Goal: Information Seeking & Learning: Learn about a topic

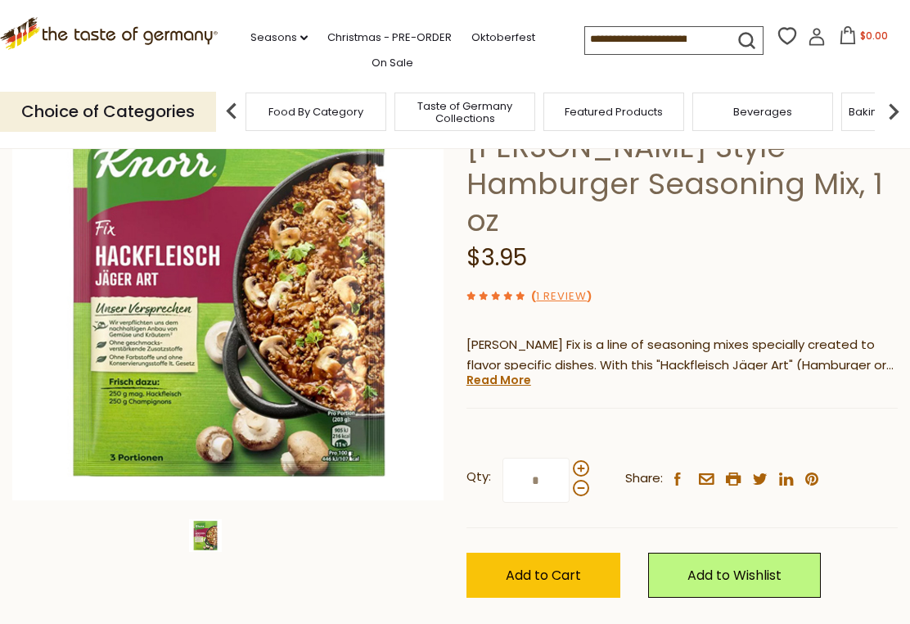
scroll to position [161, 0]
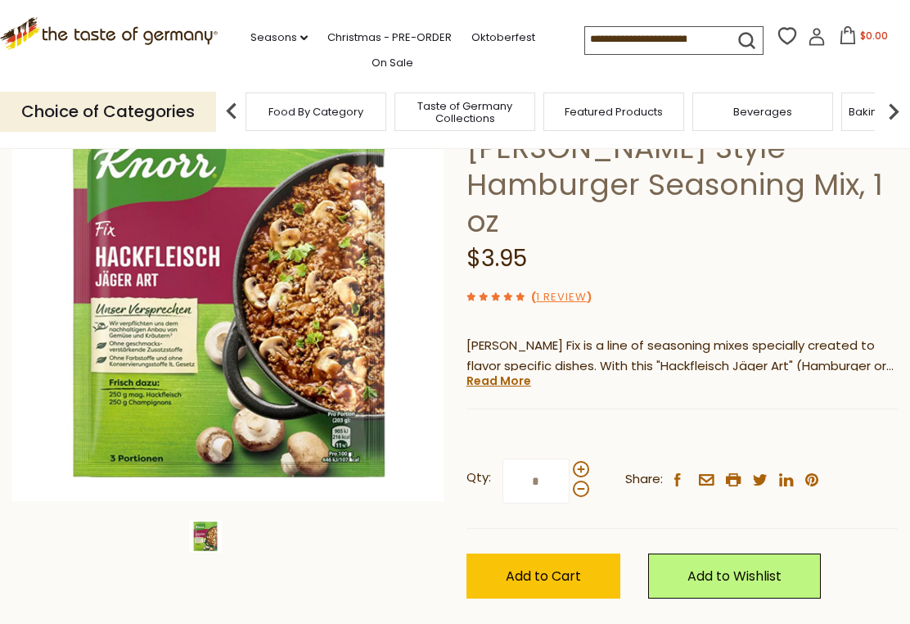
click at [169, 347] on img at bounding box center [228, 285] width 432 height 432
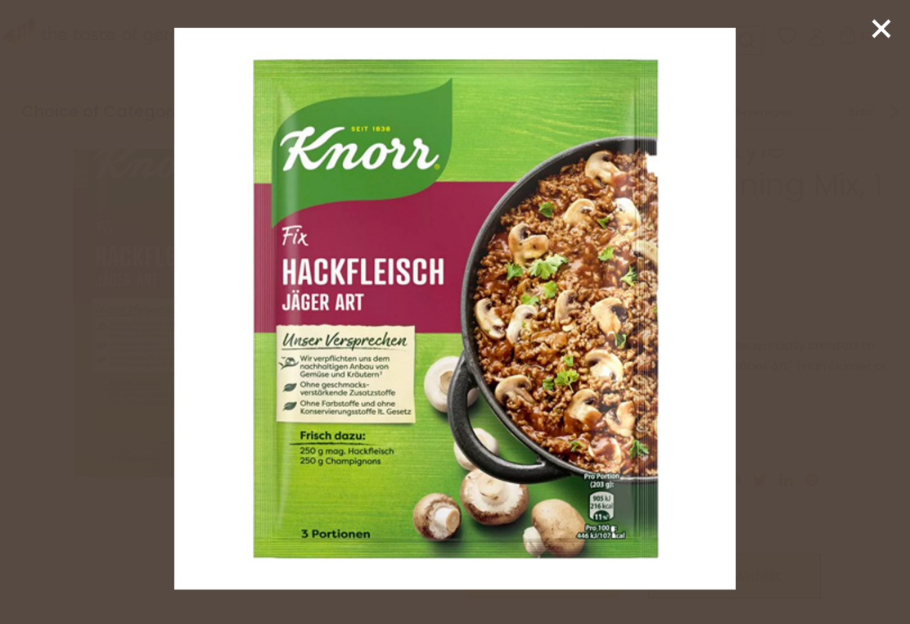
click at [873, 36] on icon at bounding box center [881, 28] width 25 height 25
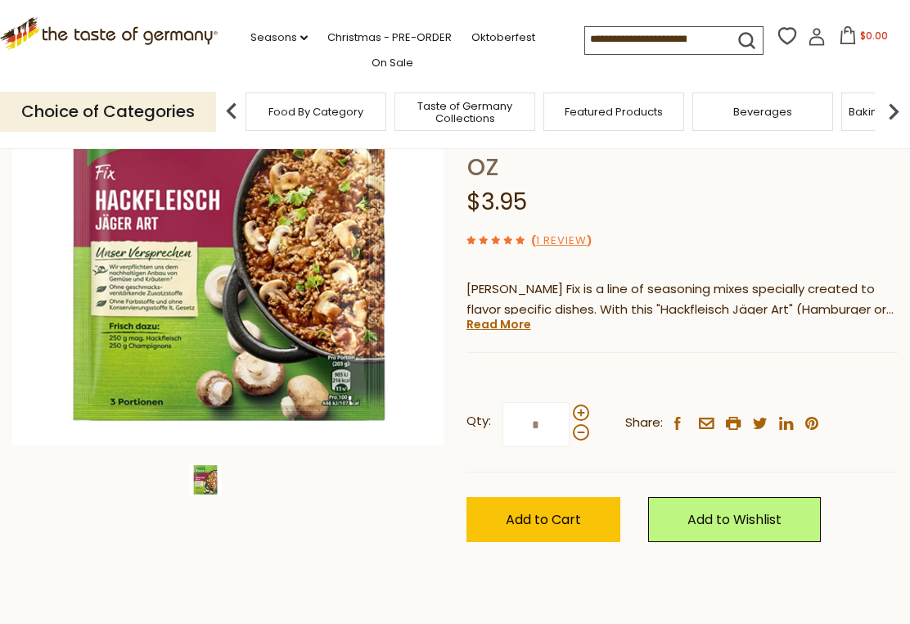
scroll to position [208, 0]
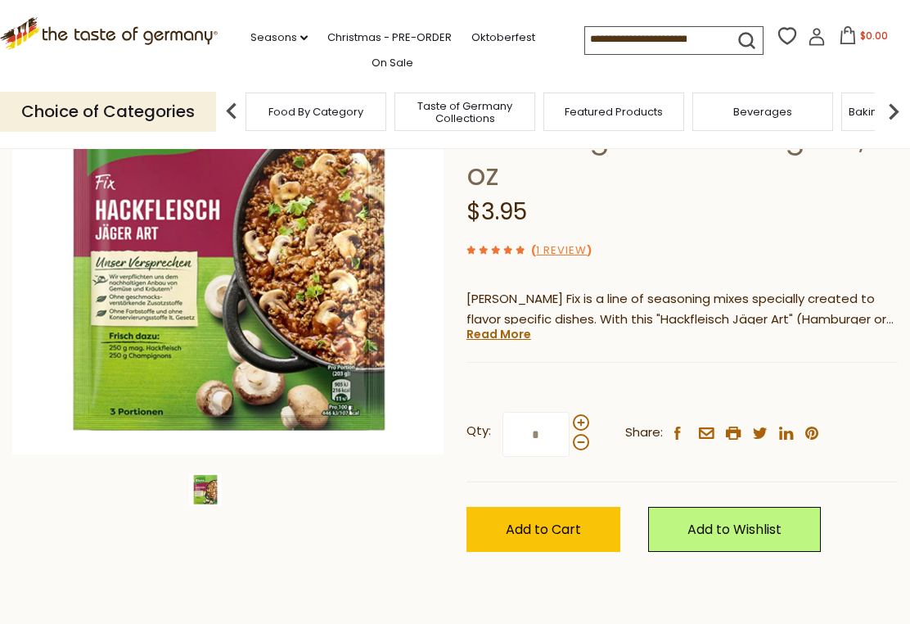
click at [508, 326] on link "Read More" at bounding box center [499, 334] width 65 height 16
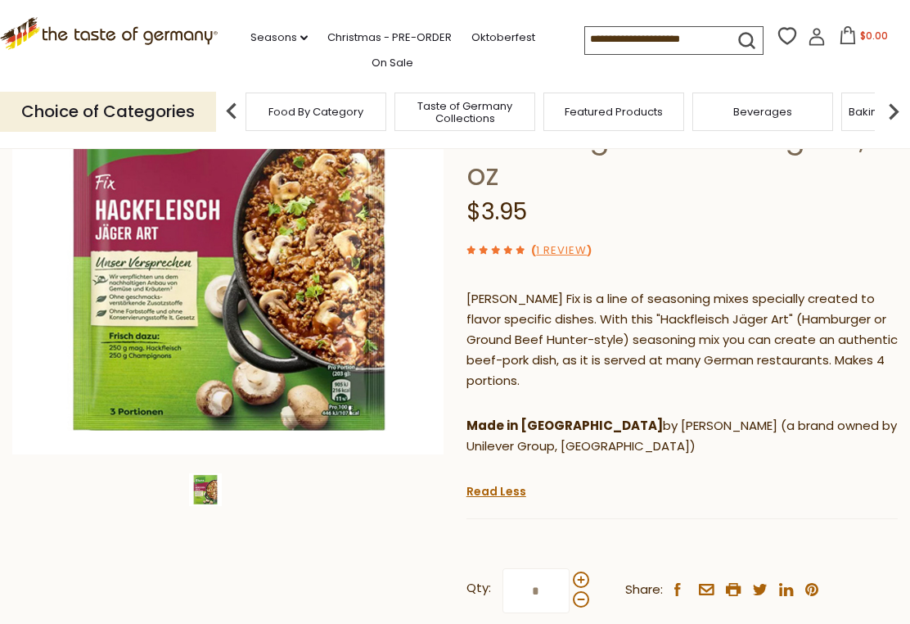
click at [883, 350] on div "Knorr Fix is a line of seasoning mixes specially created to flavor specific dis…" at bounding box center [682, 379] width 431 height 205
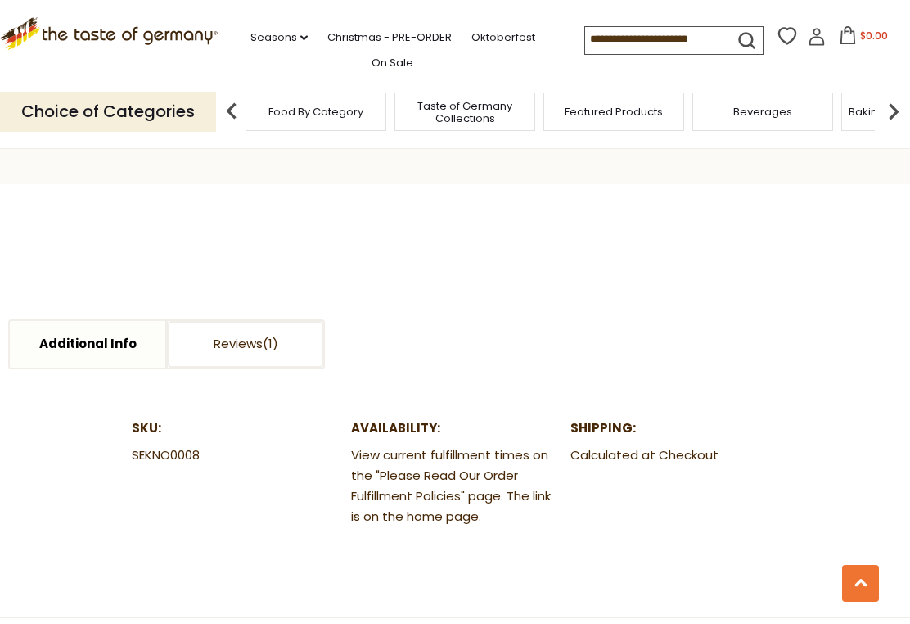
scroll to position [827, 0]
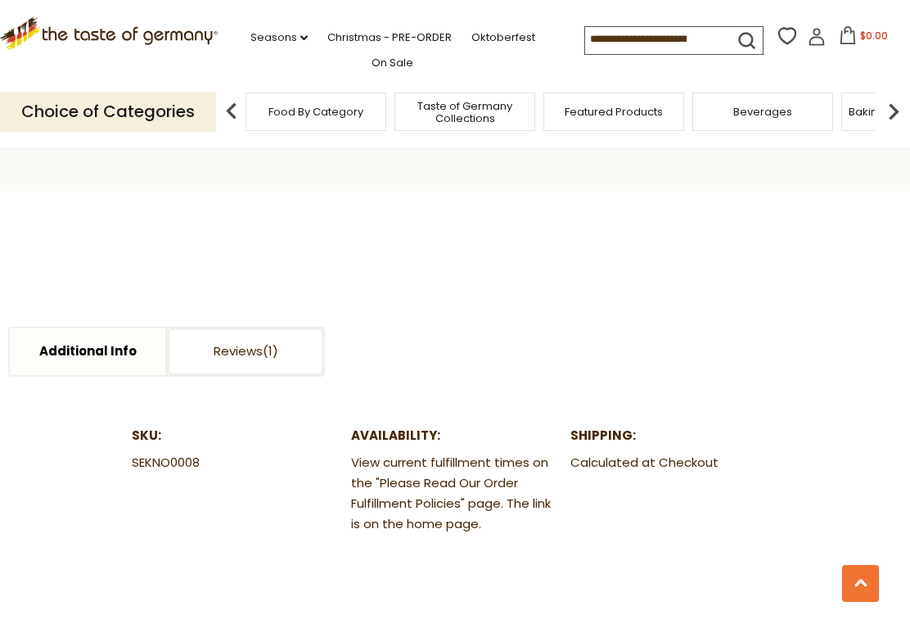
click at [90, 328] on link "Additional Info" at bounding box center [88, 351] width 156 height 47
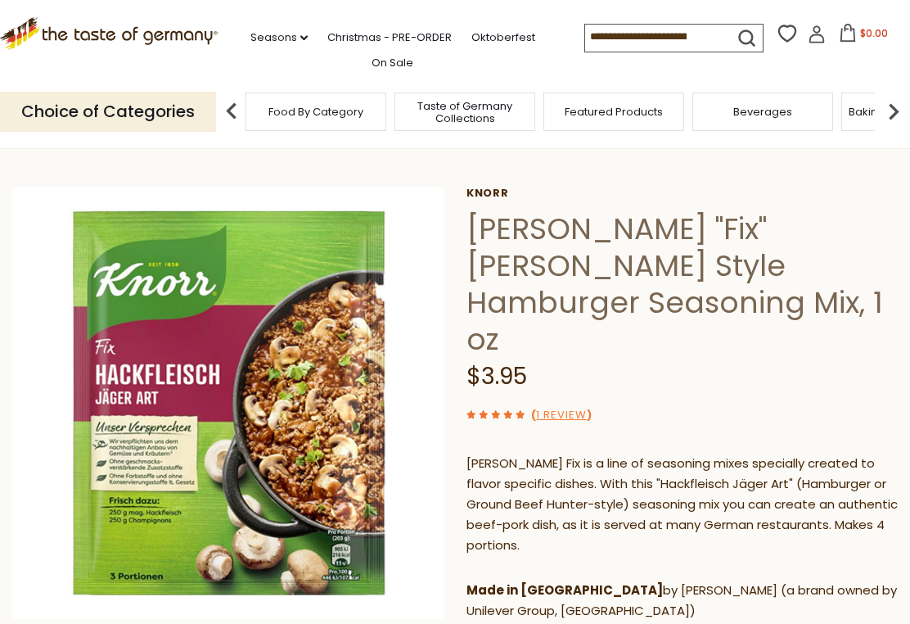
scroll to position [44, 0]
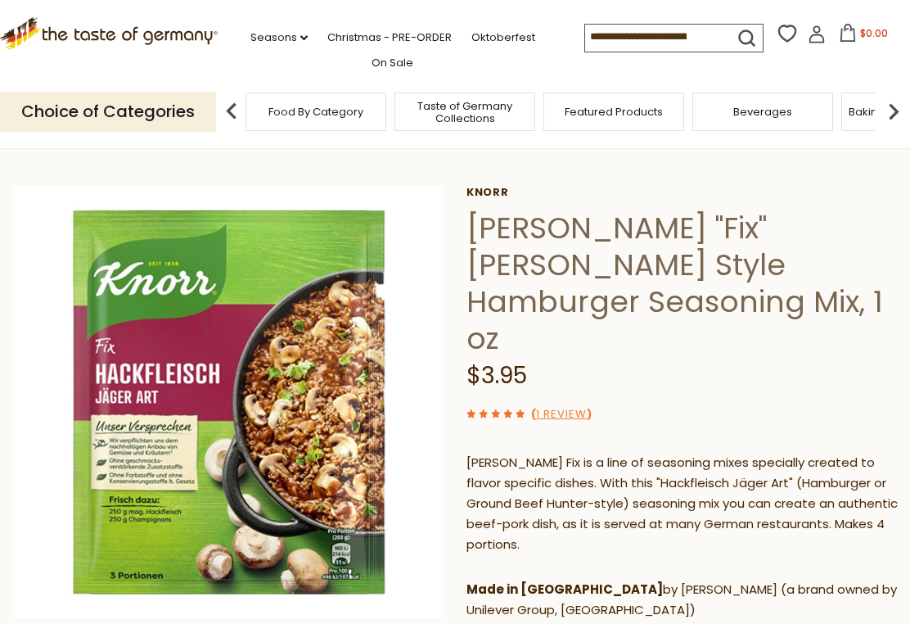
click at [182, 456] on img at bounding box center [228, 402] width 432 height 432
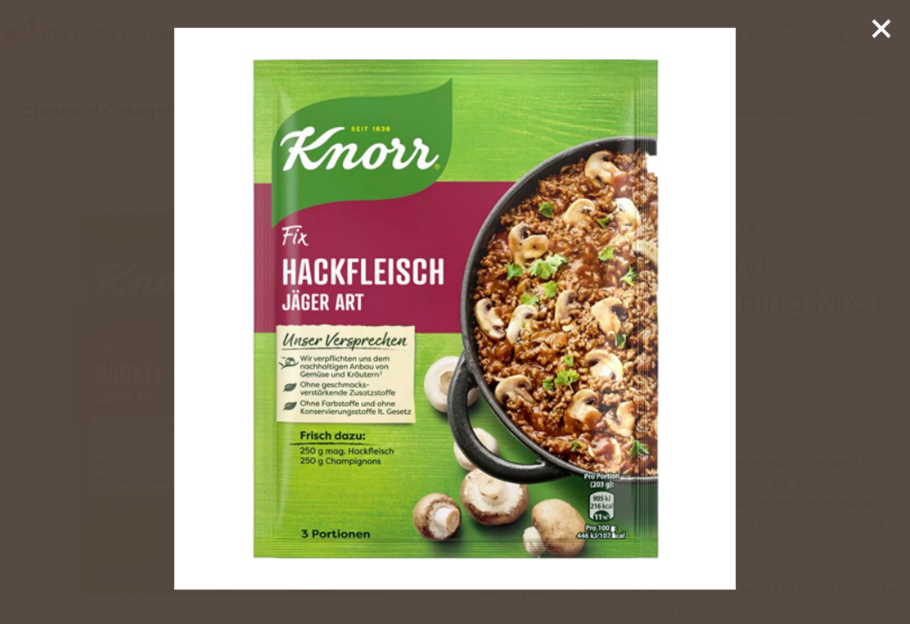
click at [884, 22] on icon at bounding box center [881, 28] width 25 height 25
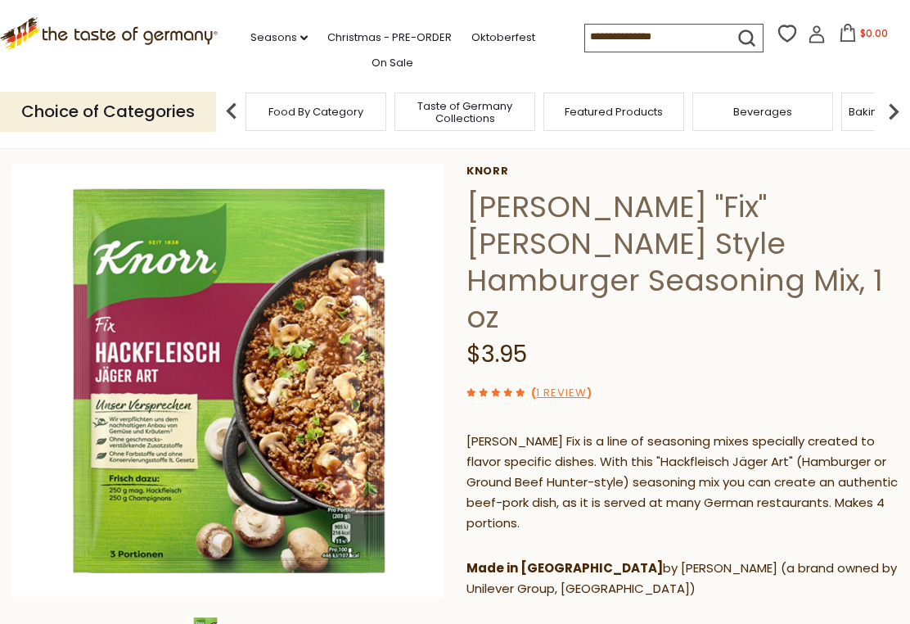
scroll to position [68, 0]
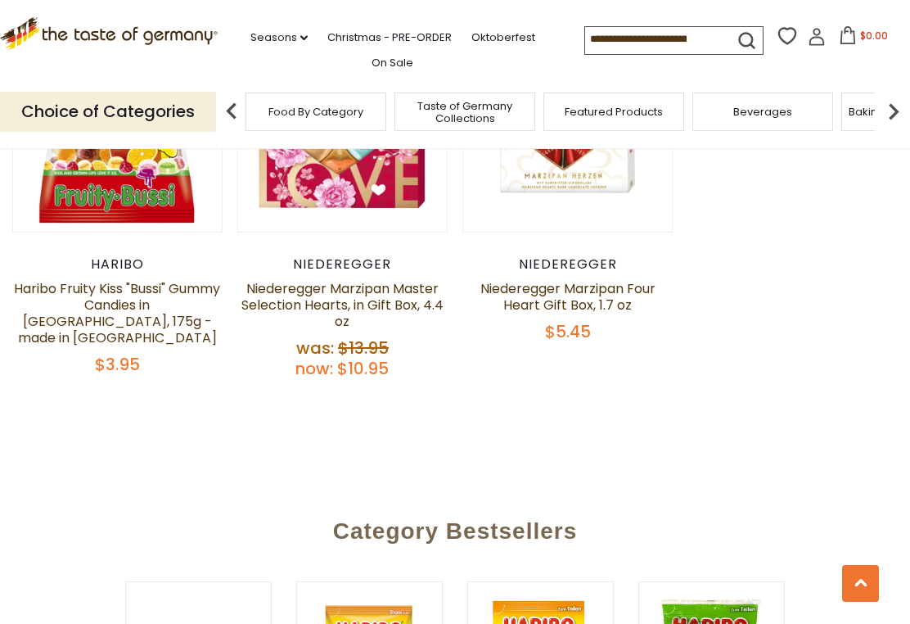
scroll to position [2066, 0]
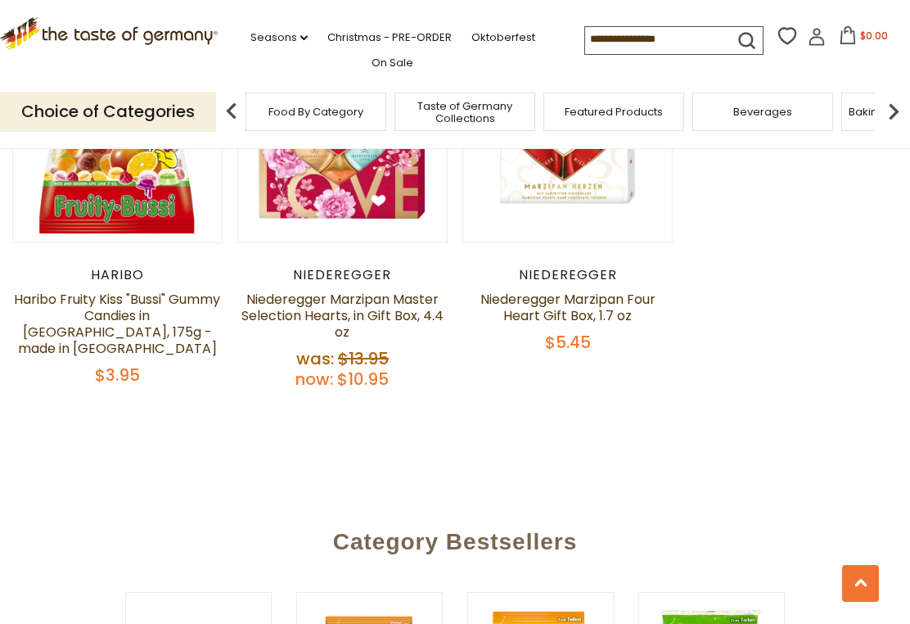
click at [894, 108] on img at bounding box center [894, 111] width 33 height 33
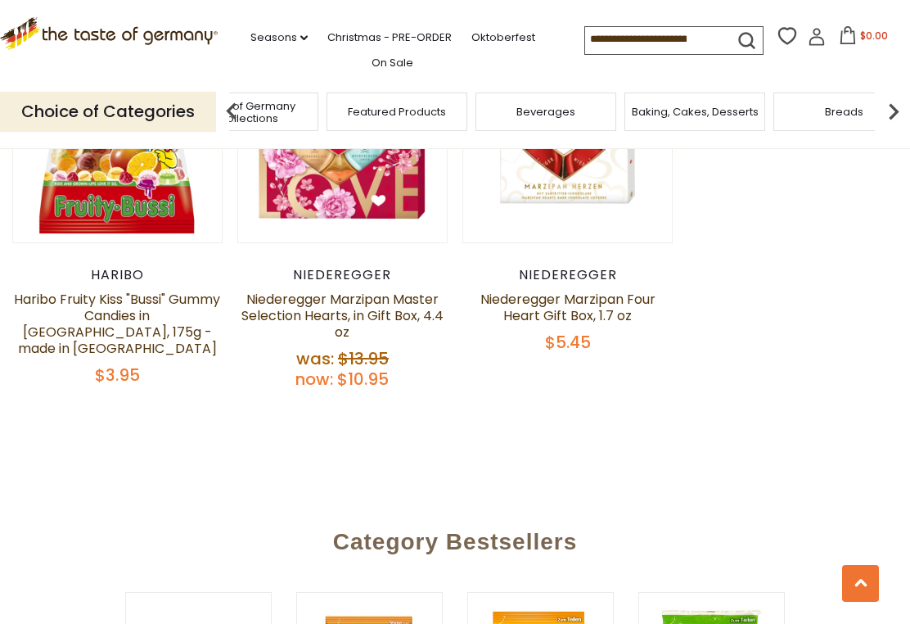
click at [901, 106] on img at bounding box center [894, 111] width 33 height 33
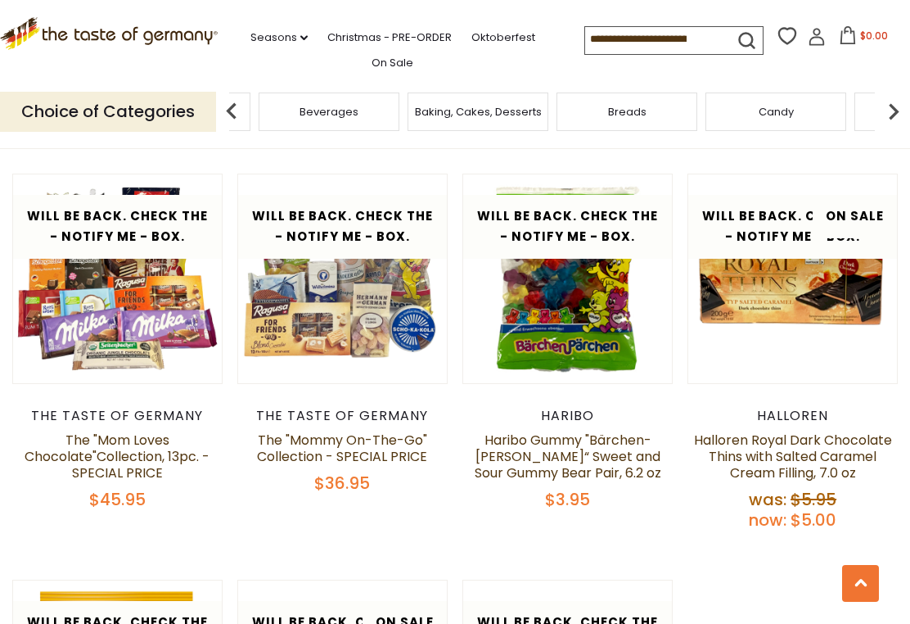
scroll to position [1516, 0]
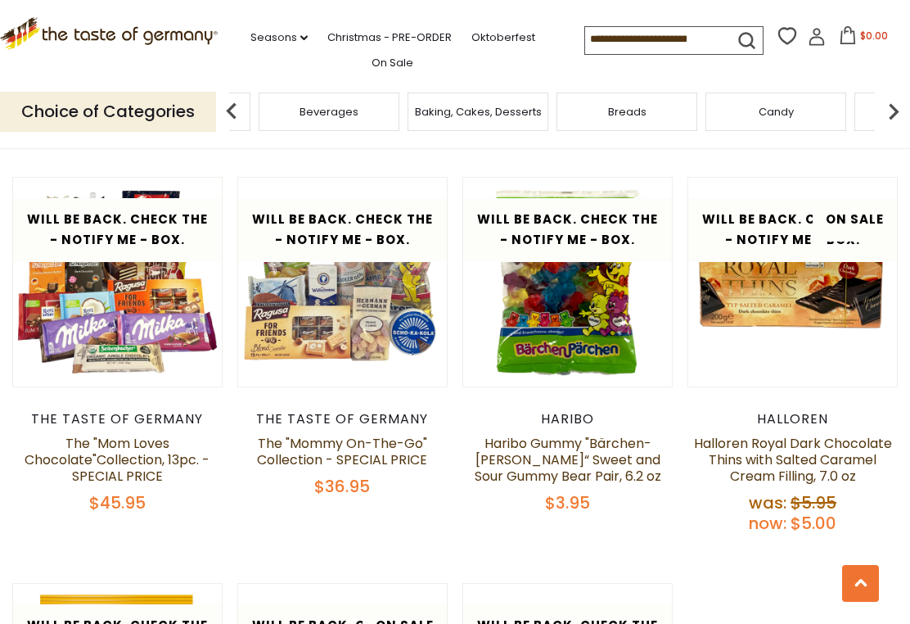
click at [909, 102] on img at bounding box center [894, 111] width 33 height 33
click at [888, 108] on img at bounding box center [894, 111] width 33 height 33
click at [889, 111] on img at bounding box center [894, 111] width 33 height 33
click at [902, 111] on img at bounding box center [894, 111] width 33 height 33
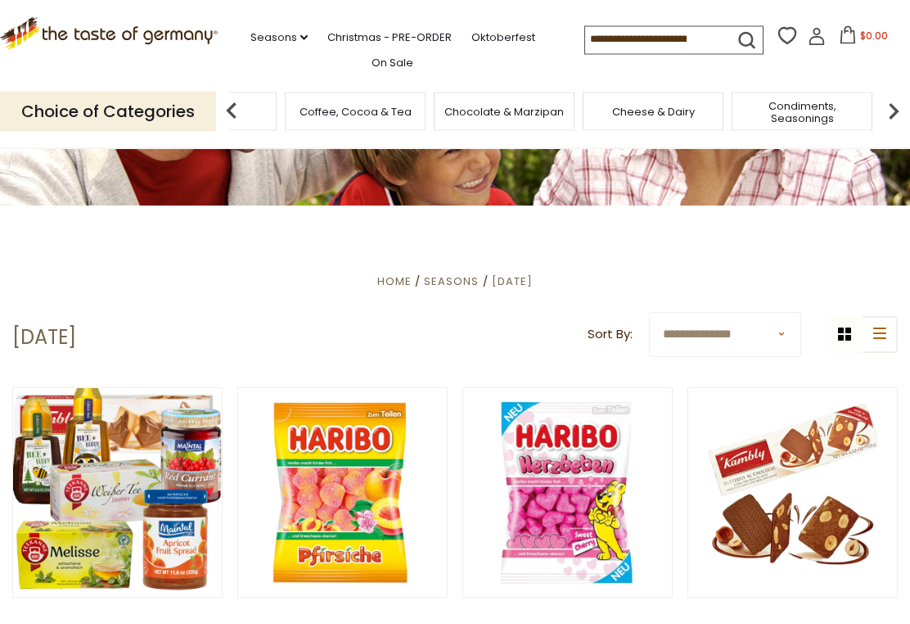
scroll to position [168, 0]
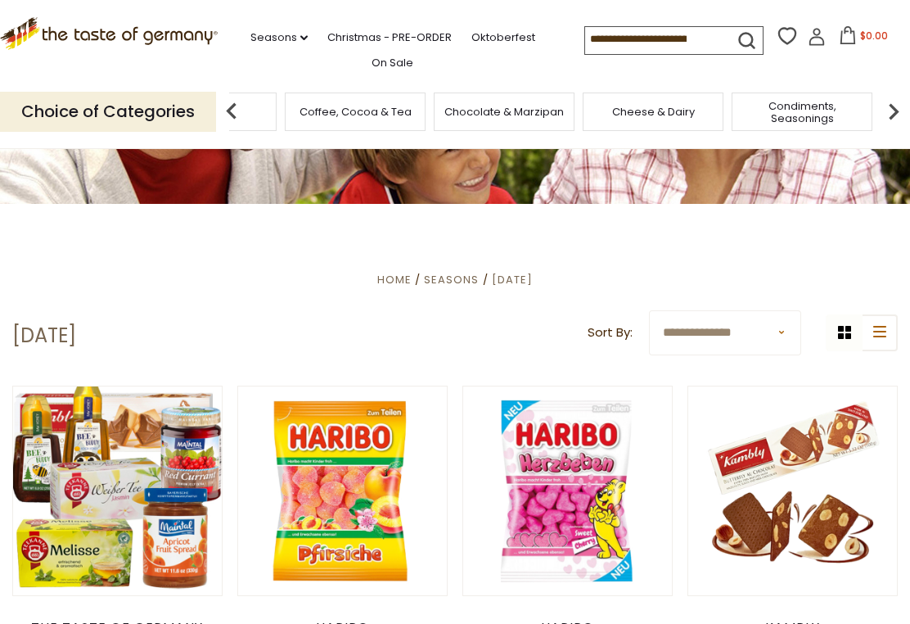
click at [881, 327] on icon at bounding box center [879, 331] width 13 height 11
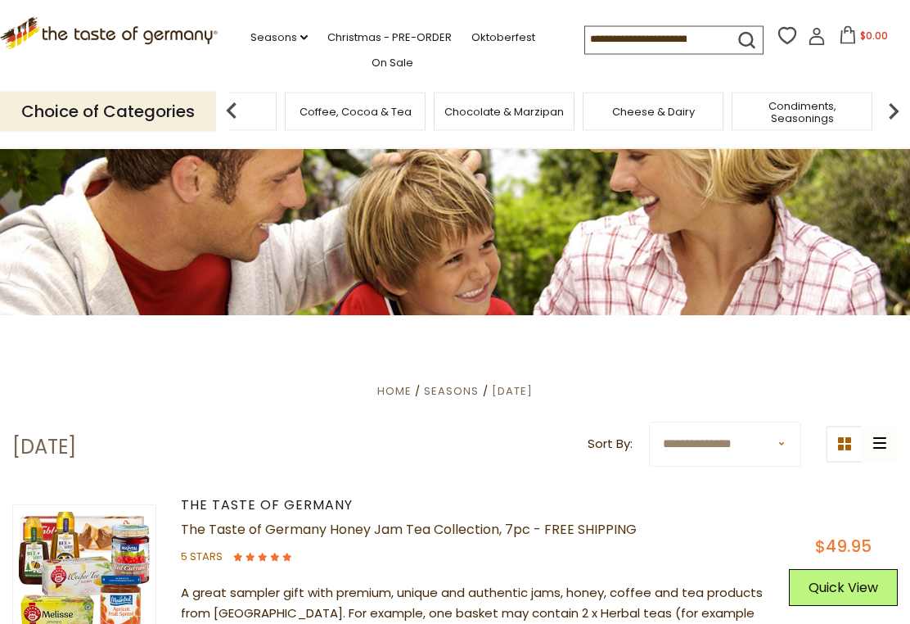
scroll to position [0, 0]
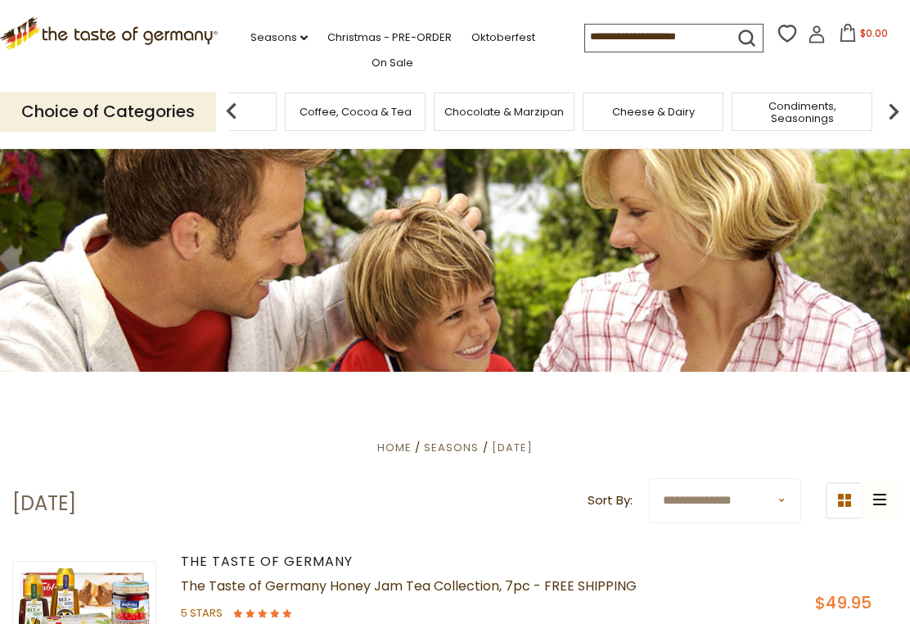
click at [661, 32] on input at bounding box center [654, 36] width 138 height 23
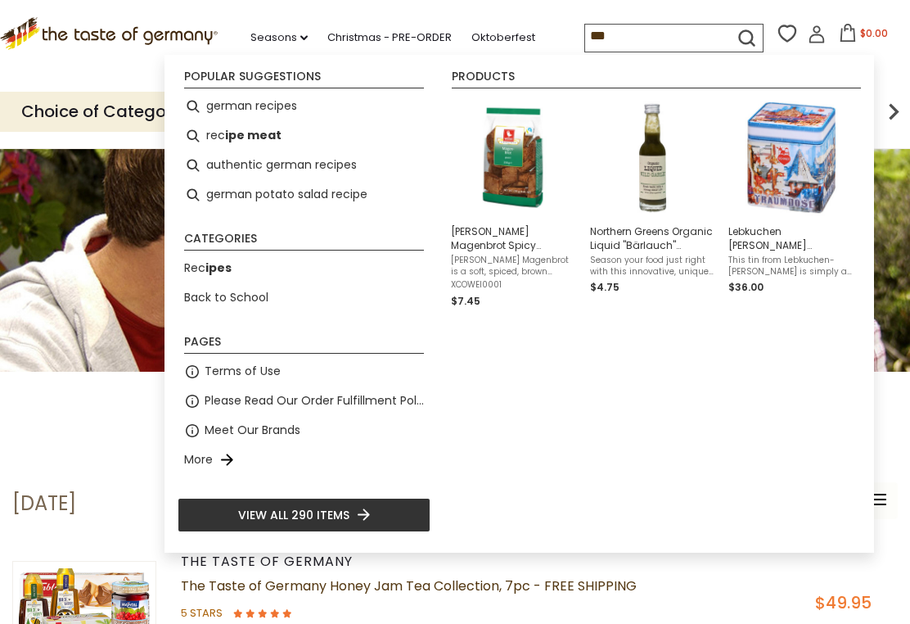
click at [274, 99] on li "german recipes" at bounding box center [304, 106] width 253 height 29
type input "**********"
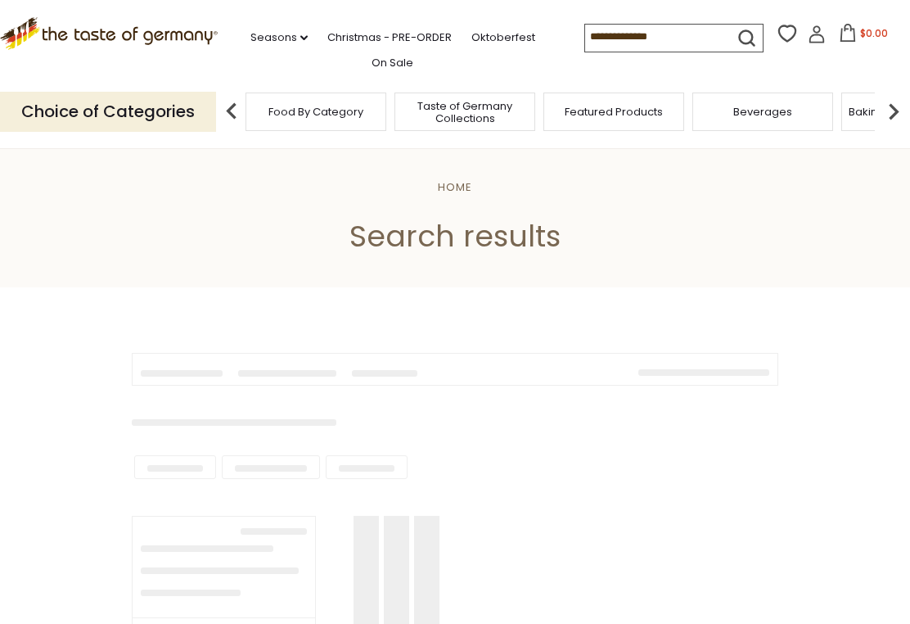
type input "**********"
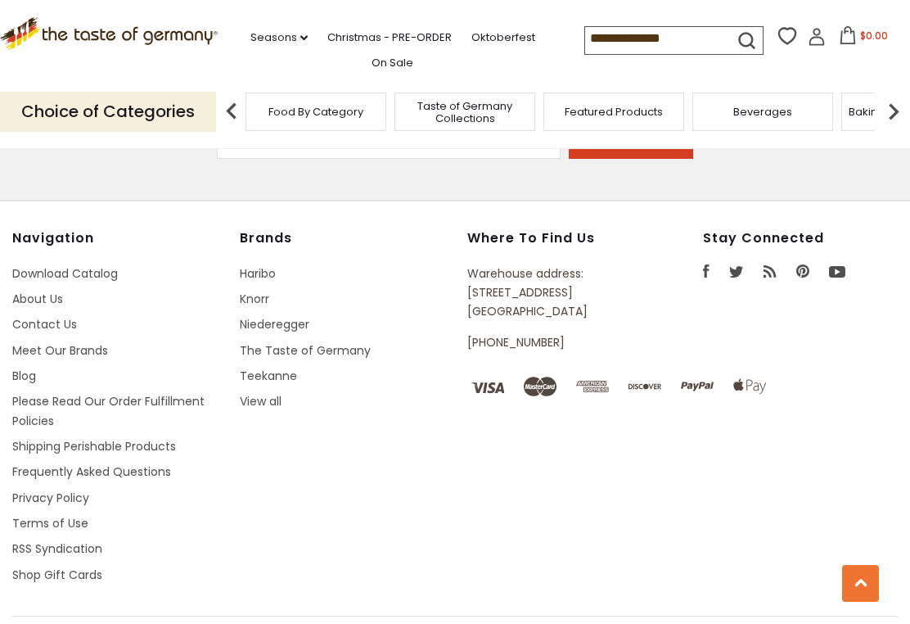
scroll to position [3465, 0]
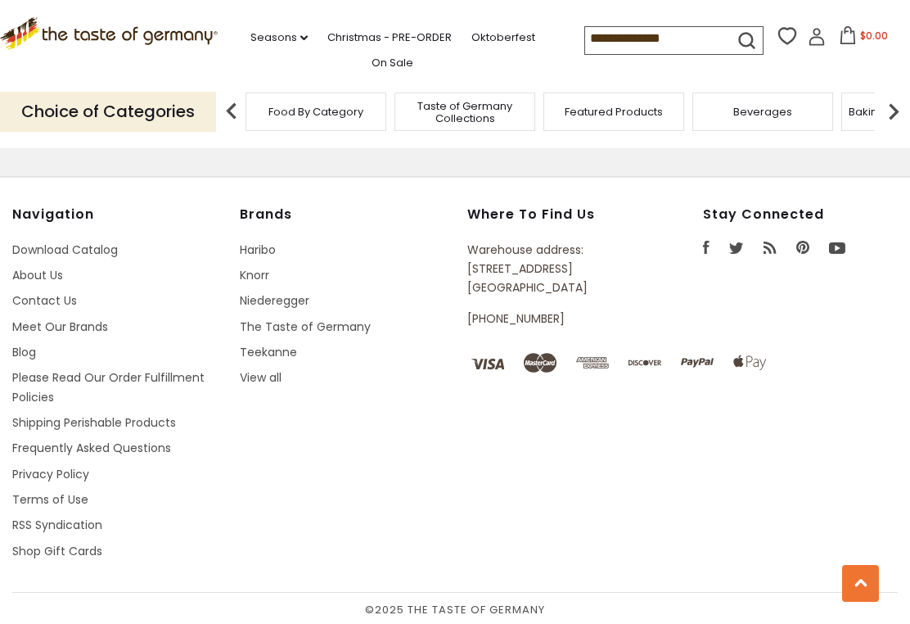
click at [736, 35] on icon "submit" at bounding box center [747, 40] width 22 height 22
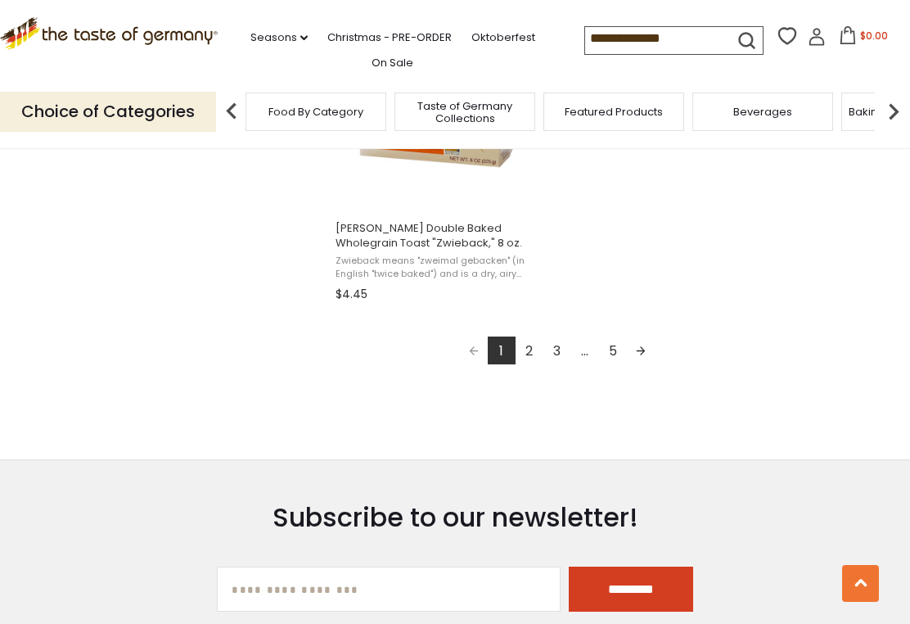
scroll to position [2984, 0]
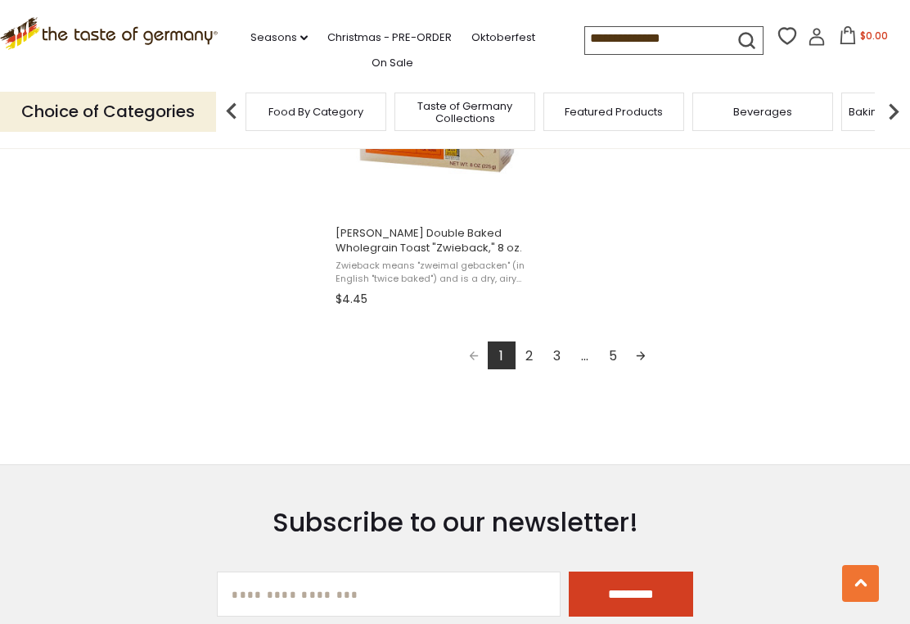
click at [652, 359] on link "Next page" at bounding box center [641, 355] width 28 height 28
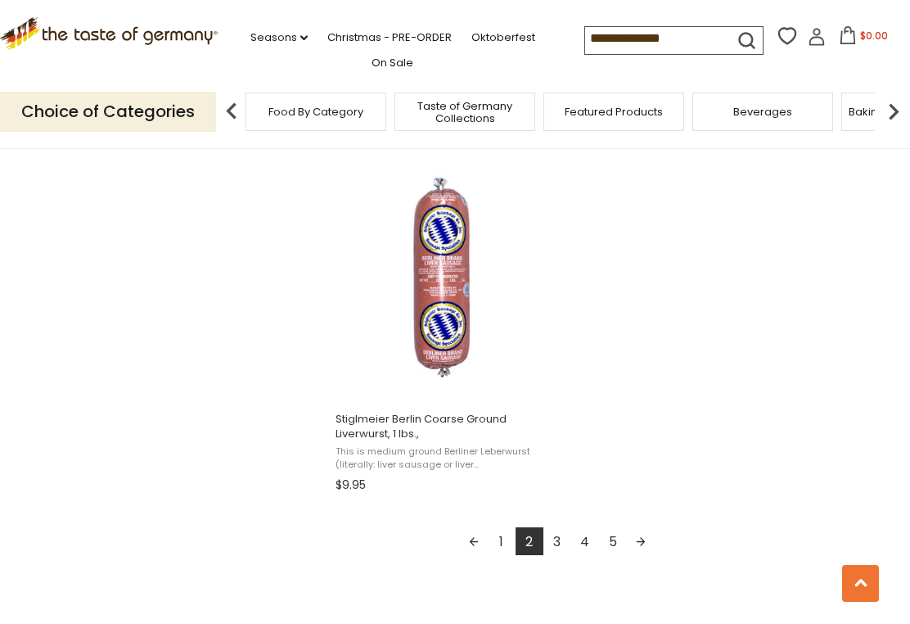
scroll to position [2822, 0]
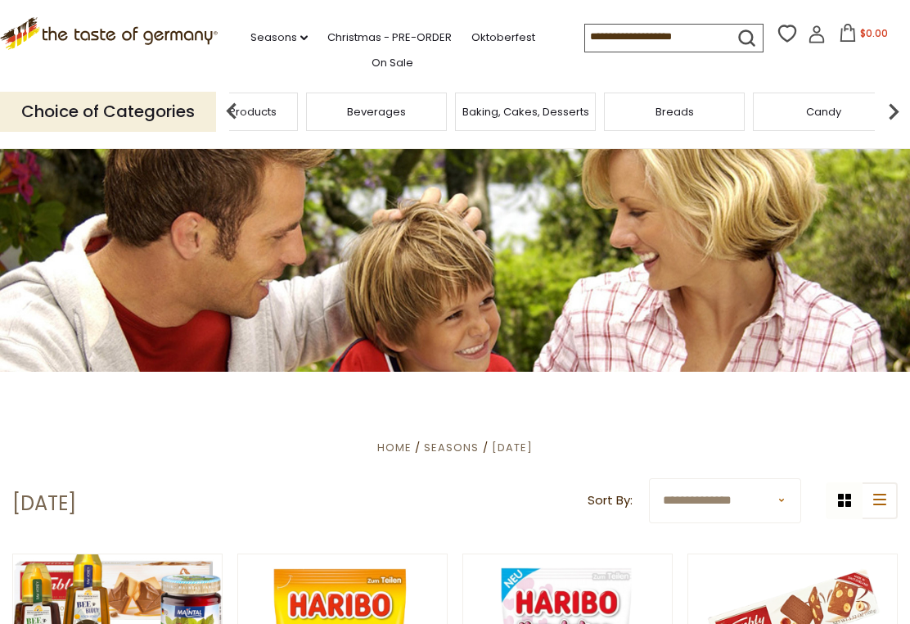
click at [277, 106] on span "Featured Products" at bounding box center [227, 112] width 98 height 12
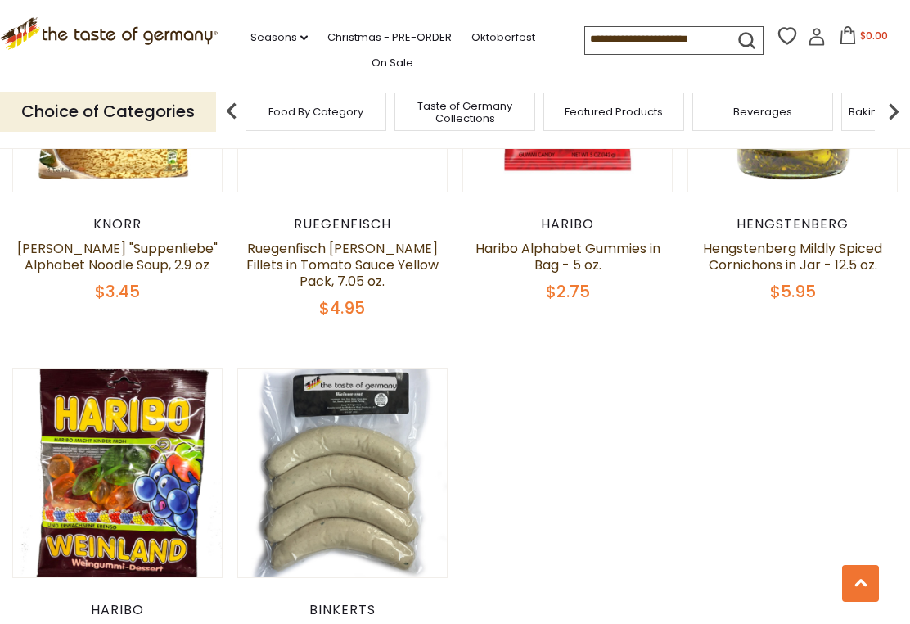
scroll to position [1163, 0]
